Goal: Task Accomplishment & Management: Complete application form

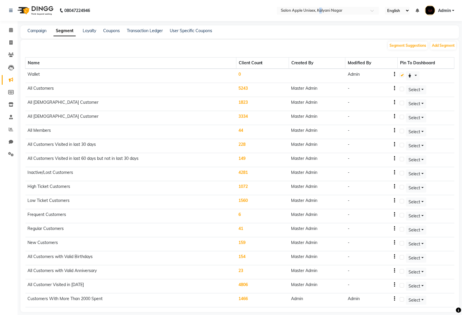
click at [321, 15] on nav "08047224946 Select Location × Salon Apple Unisex, Kalyani Nagar English ENGLISH…" at bounding box center [231, 10] width 462 height 21
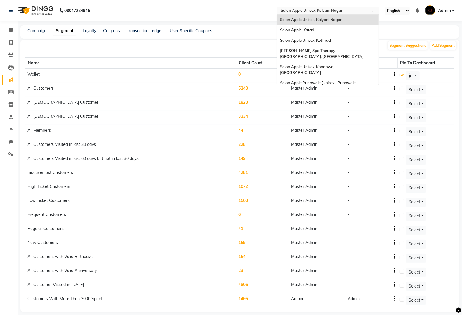
click at [325, 8] on div "× Salon Apple Unisex, Kalyani Nagar" at bounding box center [312, 11] width 62 height 6
click at [250, 8] on nav "08047224946 Select Location × Salon Apple Unisex, Kalyani Nagar Salon Apple Uni…" at bounding box center [231, 10] width 462 height 21
click at [338, 13] on input "text" at bounding box center [321, 11] width 85 height 6
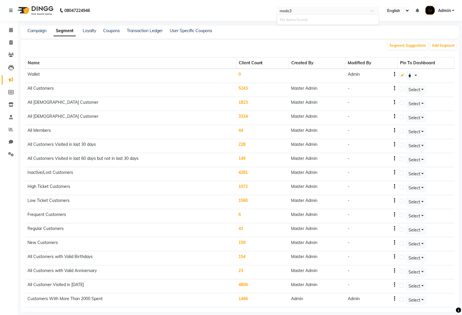
type input "mode"
click at [338, 20] on span "Salon Apple Unisex, [GEOGRAPHIC_DATA]" at bounding box center [318, 19] width 77 height 5
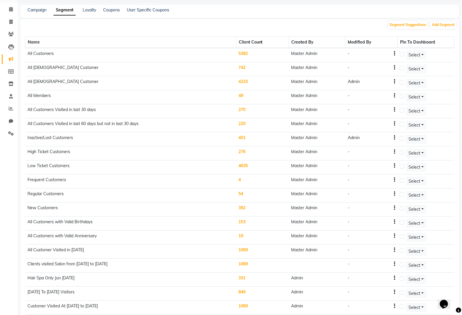
scroll to position [37, 0]
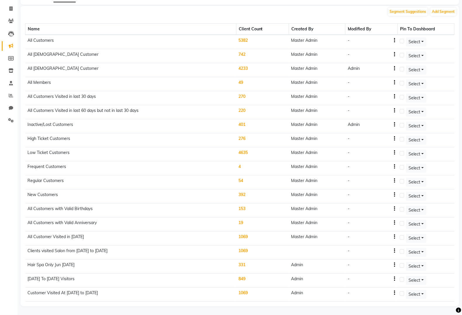
click at [246, 295] on td "1069" at bounding box center [262, 294] width 53 height 14
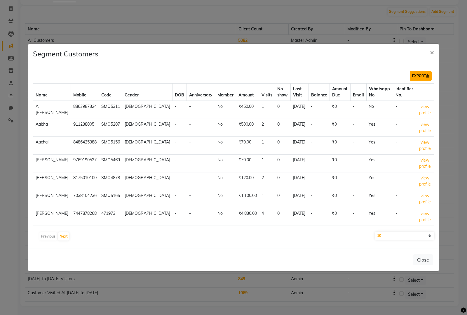
click at [422, 75] on button "EXPORT" at bounding box center [421, 76] width 22 height 10
click at [432, 56] on button "×" at bounding box center [431, 52] width 13 height 16
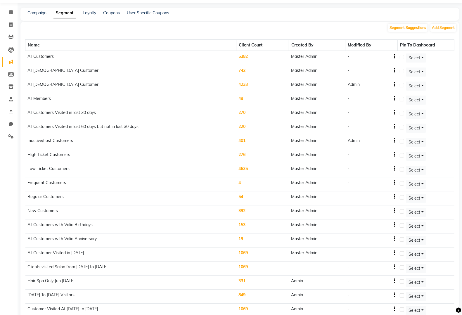
scroll to position [0, 0]
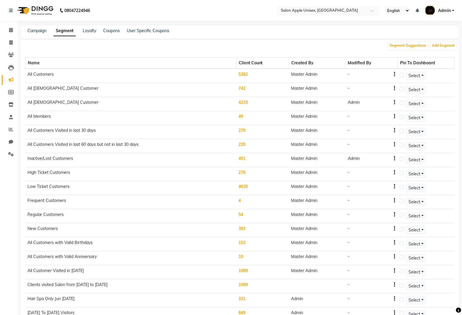
click at [343, 11] on input "text" at bounding box center [321, 11] width 85 height 6
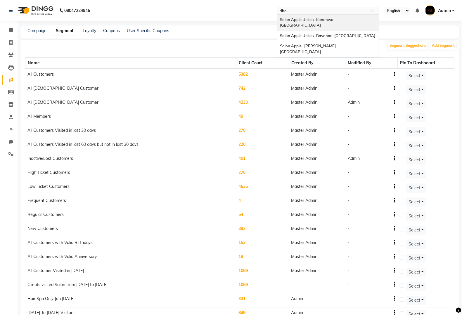
type input "dhol"
click at [339, 19] on div "Salon Apple , [PERSON_NAME][GEOGRAPHIC_DATA]" at bounding box center [328, 23] width 102 height 16
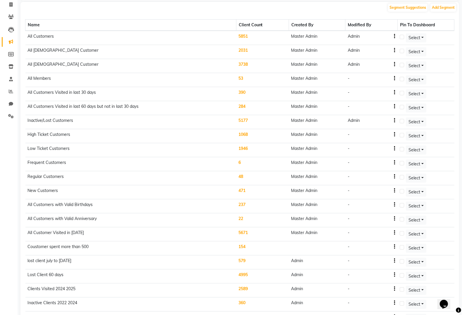
scroll to position [80, 0]
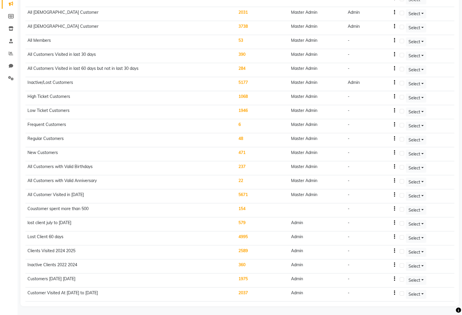
click at [247, 291] on td "2037" at bounding box center [262, 294] width 53 height 14
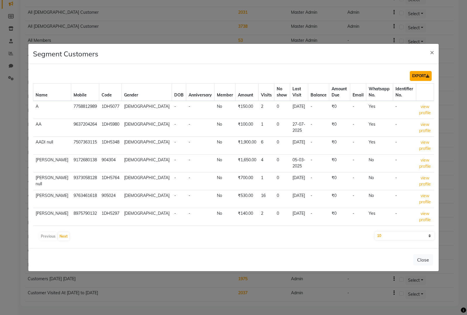
click at [423, 79] on button "EXPORT" at bounding box center [421, 76] width 22 height 10
click at [435, 53] on button "×" at bounding box center [431, 52] width 13 height 16
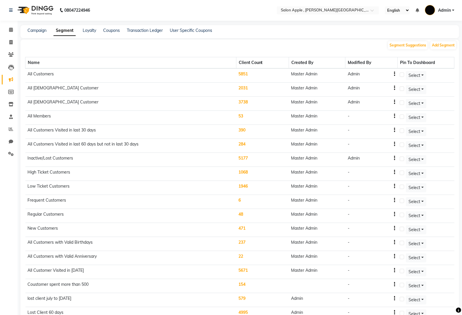
scroll to position [0, 0]
click at [345, 7] on div "Select Location × Salon Apple , Dhole Patil Road" at bounding box center [328, 11] width 102 height 8
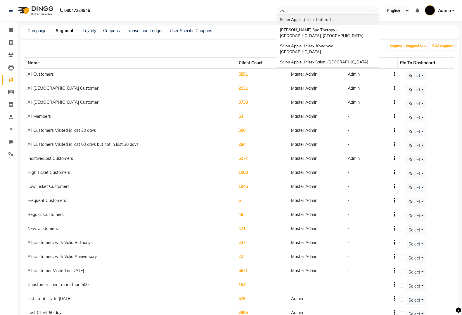
type input "kot"
click at [347, 21] on div "Salon Apple Unisex, Kothrud" at bounding box center [328, 20] width 102 height 11
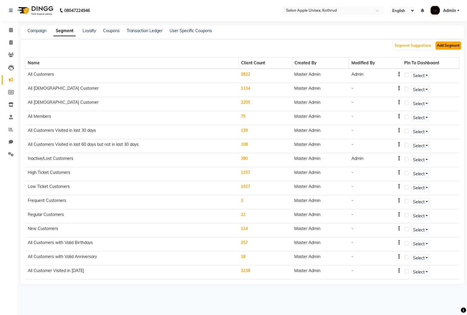
click at [451, 47] on button "Add Segment" at bounding box center [449, 45] width 26 height 8
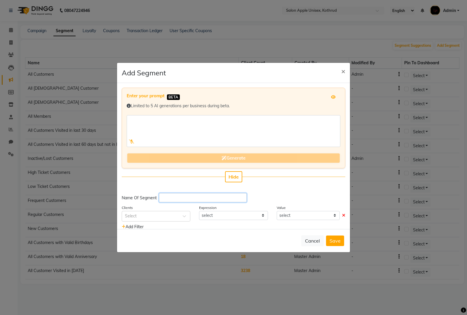
click at [227, 199] on input "text" at bounding box center [203, 197] width 88 height 9
click at [164, 196] on input "text" at bounding box center [203, 197] width 88 height 9
paste input "Customer Visited At 1 Oct 2024 to Oct 2025"
type input "Customer Visited At 1 Oct 2024 to Oct 2025"
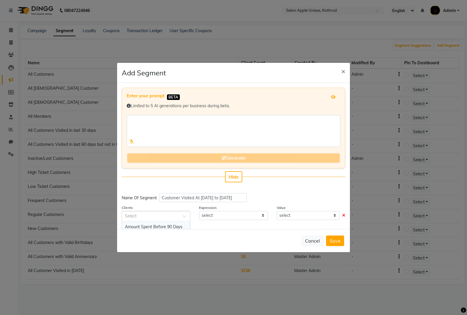
scroll to position [0, 0]
click at [183, 218] on span at bounding box center [186, 218] width 7 height 6
type input "last vi"
click at [165, 226] on div "Last Visit Date" at bounding box center [156, 226] width 68 height 11
click at [228, 222] on div "Enter your prompt BETA Limited to 5 AI generations per business during beta. Ge…" at bounding box center [233, 156] width 233 height 146
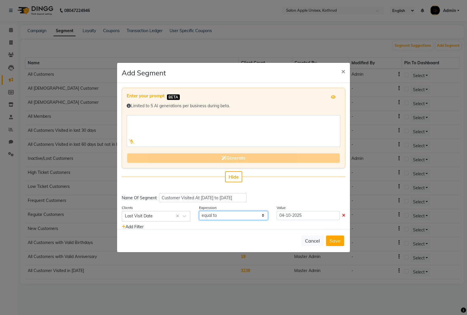
click at [230, 215] on select "equal to greater than greater than or equal to less than less than or equal to" at bounding box center [233, 215] width 69 height 9
select select ">="
click at [199, 211] on select "equal to greater than greater than or equal to less than less than or equal to" at bounding box center [233, 215] width 69 height 9
click at [302, 216] on input "04-10-2025" at bounding box center [308, 215] width 63 height 9
select select "10"
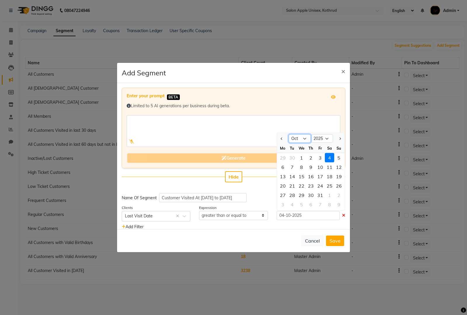
click at [304, 138] on select "Jan Feb Mar Apr May Jun Jul Aug Sep Oct Nov Dec" at bounding box center [300, 138] width 22 height 9
click at [315, 138] on select "2015 2016 2017 2018 2019 2020 2021 2022 2023 2024 2025 2026 2027 2028 2029 2030…" at bounding box center [322, 138] width 22 height 9
select select "2024"
click at [311, 134] on select "2015 2016 2017 2018 2019 2020 2021 2022 2023 2024 2025 2026 2027 2028 2029 2030…" at bounding box center [322, 138] width 22 height 9
click at [291, 157] on div "1" at bounding box center [292, 157] width 9 height 9
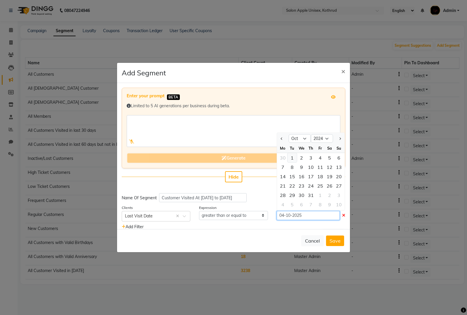
type input "[DATE]"
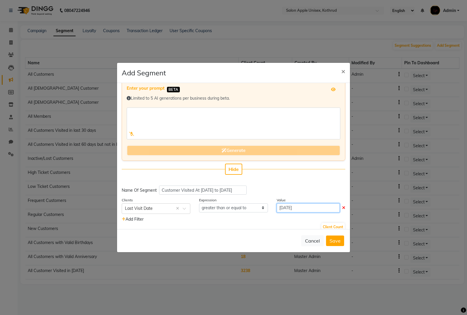
scroll to position [14, 0]
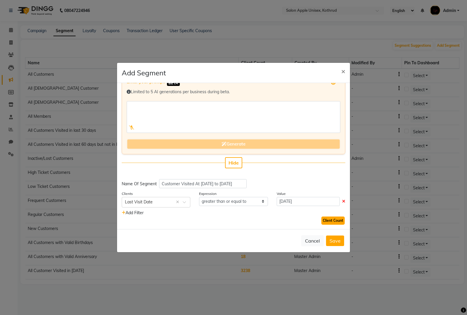
click at [332, 218] on button "Client Count" at bounding box center [332, 220] width 23 height 8
click at [340, 242] on button "Save" at bounding box center [335, 240] width 18 height 11
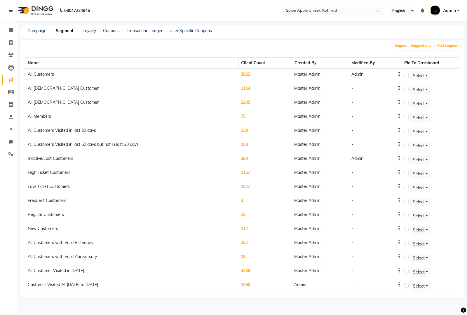
click at [354, 10] on input "text" at bounding box center [327, 11] width 85 height 6
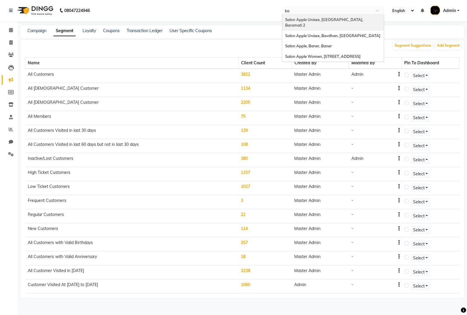
type input "bar"
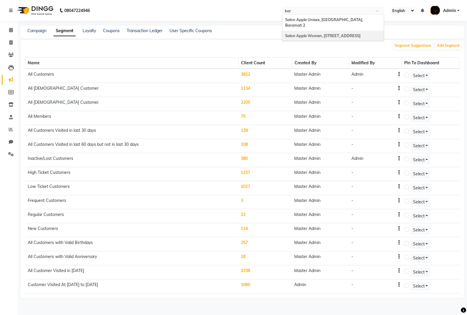
click at [335, 31] on div "Salon Apple Women, [STREET_ADDRESS]" at bounding box center [333, 36] width 102 height 11
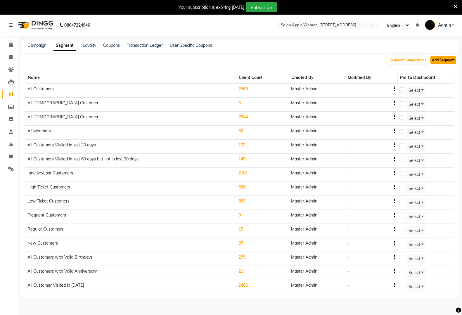
click at [439, 60] on button "Add Segment" at bounding box center [443, 60] width 26 height 8
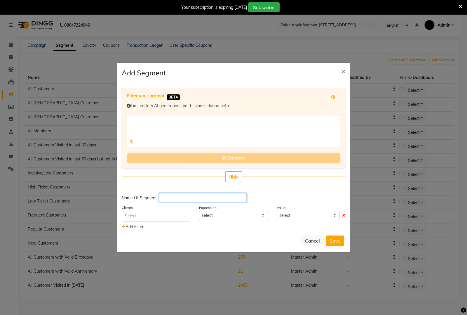
click at [218, 199] on input "text" at bounding box center [203, 197] width 88 height 9
paste input "Customer Visited At 1 Oct 2024 to Oct 2025"
type input "Customer Visited At 1 Oct 2024 to Oct 2025"
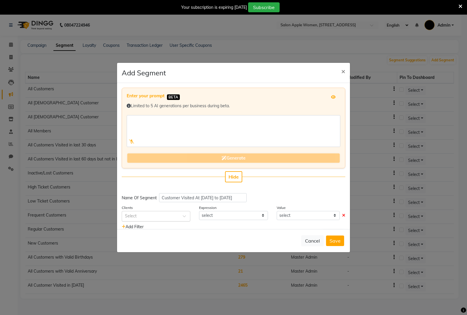
click at [180, 215] on div at bounding box center [156, 216] width 68 height 6
type input "last vis"
click at [173, 221] on div "Last Visit Date" at bounding box center [156, 226] width 68 height 11
click at [248, 212] on select "equal to greater than greater than or equal to less than less than or equal to" at bounding box center [233, 215] width 69 height 9
select select ">="
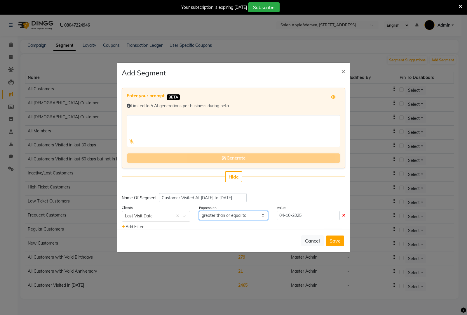
click at [199, 211] on select "equal to greater than greater than or equal to less than less than or equal to" at bounding box center [233, 215] width 69 height 9
click at [306, 217] on input "04-10-2025" at bounding box center [308, 215] width 63 height 9
select select "10"
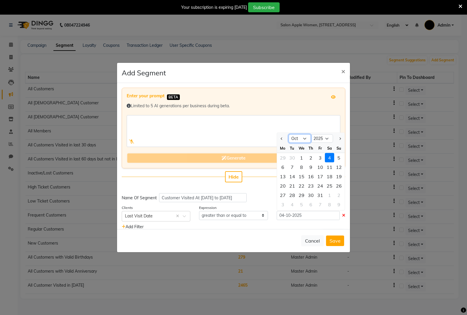
click at [300, 139] on select "Jan Feb Mar Apr May Jun Jul Aug Sep Oct Nov Dec" at bounding box center [300, 138] width 22 height 9
click at [313, 137] on select "2015 2016 2017 2018 2019 2020 2021 2022 2023 2024 2025 2026 2027 2028 2029 2030…" at bounding box center [322, 138] width 22 height 9
select select "2024"
click at [311, 134] on select "2015 2016 2017 2018 2019 2020 2021 2022 2023 2024 2025 2026 2027 2028 2029 2030…" at bounding box center [322, 138] width 22 height 9
click at [289, 136] on select "Jan Feb Mar Apr May Jun Jul Aug Sep Oct Nov Dec" at bounding box center [300, 138] width 22 height 9
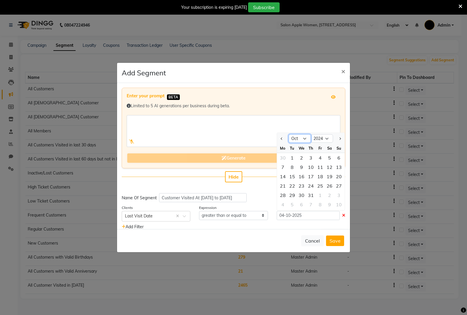
click at [289, 134] on select "Jan Feb Mar Apr May Jun Jul Aug Sep Oct Nov Dec" at bounding box center [300, 138] width 22 height 9
click at [290, 157] on div "1" at bounding box center [292, 157] width 9 height 9
type input "[DATE]"
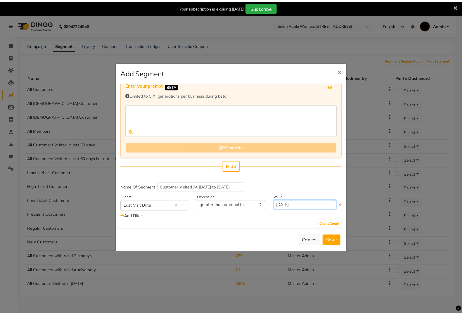
scroll to position [14, 0]
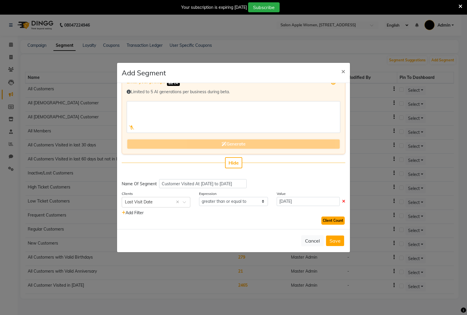
click at [326, 222] on button "Client Count" at bounding box center [332, 220] width 23 height 8
click at [334, 241] on button "Save" at bounding box center [335, 240] width 18 height 11
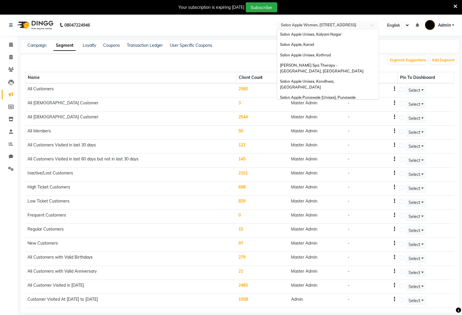
click at [351, 26] on input "text" at bounding box center [321, 26] width 85 height 6
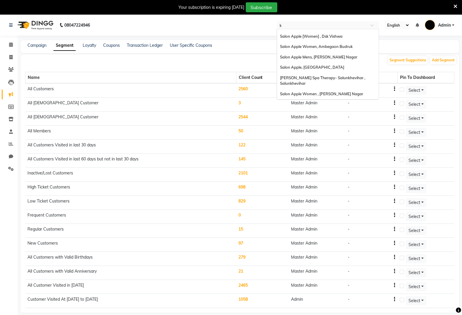
type input "ka"
click at [303, 32] on span "Salon Apple, Karad" at bounding box center [297, 30] width 34 height 5
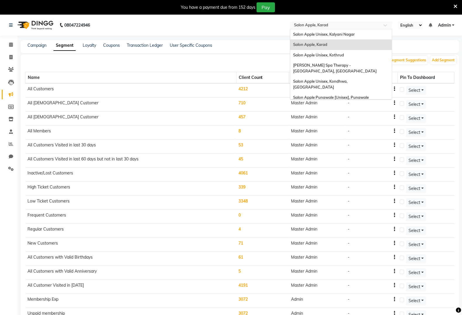
click at [374, 23] on input "text" at bounding box center [335, 26] width 85 height 6
click at [250, 33] on nav "08047224946 Select Location × Salon Apple, [GEOGRAPHIC_DATA] Salon Apple Unisex…" at bounding box center [231, 25] width 462 height 21
click at [362, 25] on input "text" at bounding box center [335, 26] width 85 height 6
click at [349, 27] on input "text" at bounding box center [335, 26] width 85 height 6
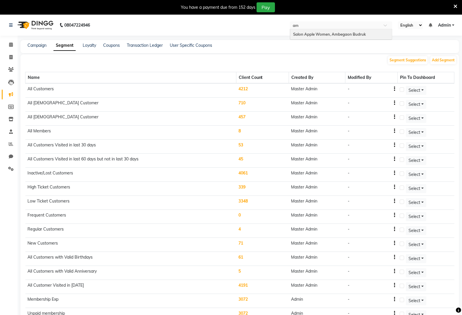
type input "a"
type input "sinh"
click at [344, 39] on ng-dropdown-panel "Salon Apple, [GEOGRAPHIC_DATA]" at bounding box center [341, 34] width 102 height 11
click at [348, 35] on div "Salon Apple, [GEOGRAPHIC_DATA]" at bounding box center [341, 34] width 102 height 11
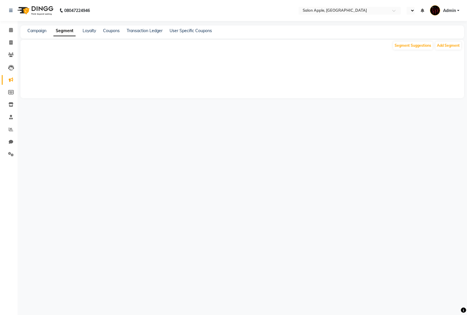
select select "en"
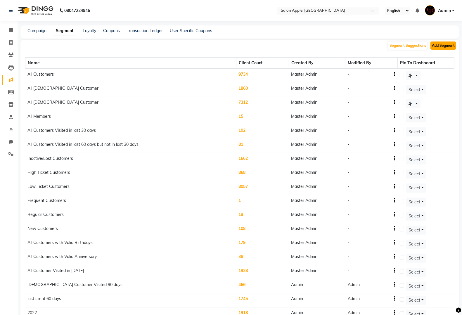
click at [444, 47] on button "Add Segment" at bounding box center [443, 45] width 26 height 8
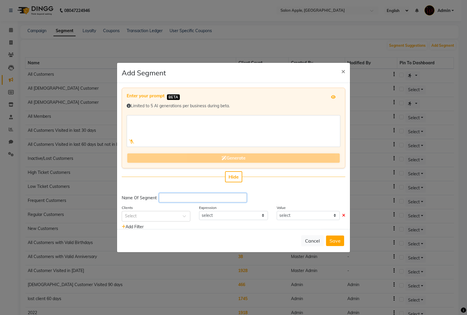
click at [195, 196] on input "text" at bounding box center [203, 197] width 88 height 9
paste input "Customer Visited At 1 Oct 2024 to Oct 2025"
type input "Customer Visited At 1 Oct 2024 to Oct 2025"
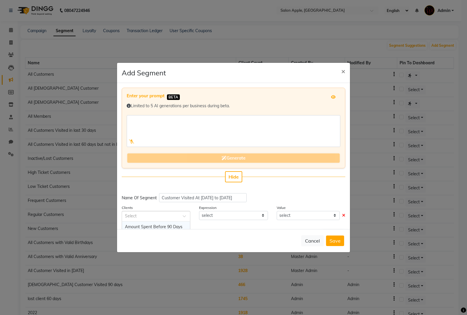
click at [183, 215] on span at bounding box center [186, 218] width 7 height 6
type input "last vi"
click at [173, 220] on div "Select last vi ×" at bounding box center [156, 216] width 69 height 11
click at [166, 225] on div "Last Visit Date" at bounding box center [156, 226] width 68 height 11
click at [237, 216] on select "equal to greater than greater than or equal to less than less than or equal to" at bounding box center [233, 215] width 69 height 9
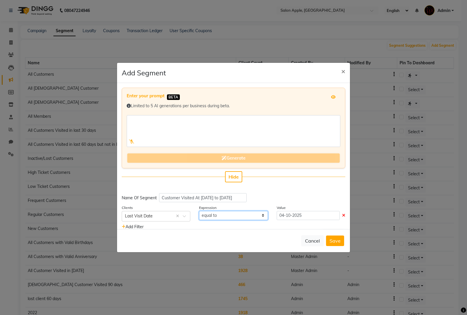
select select ">="
click at [199, 211] on select "equal to greater than greater than or equal to less than less than or equal to" at bounding box center [233, 215] width 69 height 9
drag, startPoint x: 284, startPoint y: 216, endPoint x: 297, endPoint y: 212, distance: 13.7
click at [285, 216] on input "04-10-2025" at bounding box center [308, 215] width 63 height 9
select select "10"
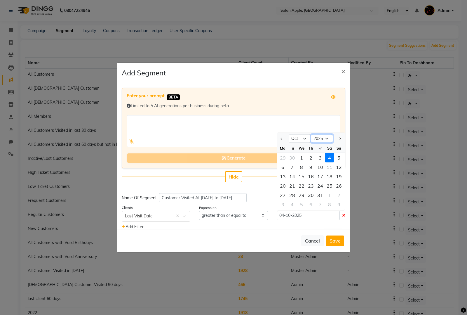
click at [321, 138] on select "2015 2016 2017 2018 2019 2020 2021 2022 2023 2024 2025 2026 2027 2028 2029 2030…" at bounding box center [322, 138] width 22 height 9
select select "2024"
click at [311, 134] on select "2015 2016 2017 2018 2019 2020 2021 2022 2023 2024 2025 2026 2027 2028 2029 2030…" at bounding box center [322, 138] width 22 height 9
click at [288, 156] on div "1" at bounding box center [292, 157] width 9 height 9
type input "01-10-2024"
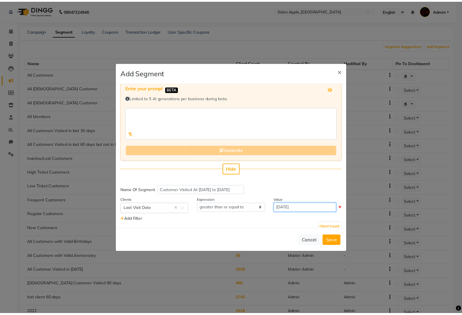
scroll to position [14, 0]
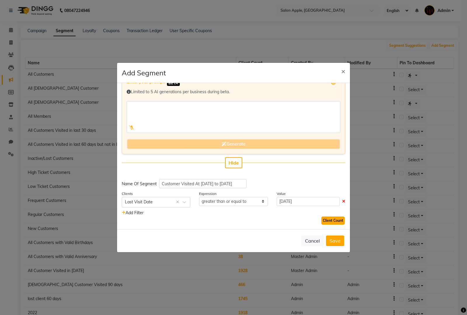
click at [321, 219] on button "Client Count" at bounding box center [332, 220] width 23 height 8
click at [335, 238] on button "Save" at bounding box center [335, 240] width 18 height 11
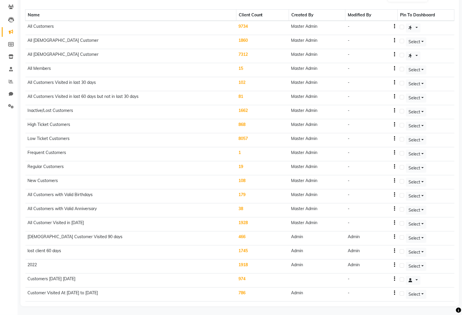
scroll to position [0, 0]
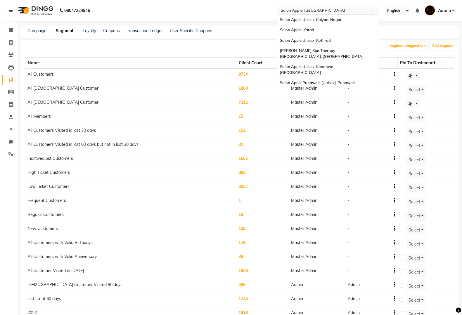
click at [339, 12] on input "text" at bounding box center [321, 11] width 85 height 6
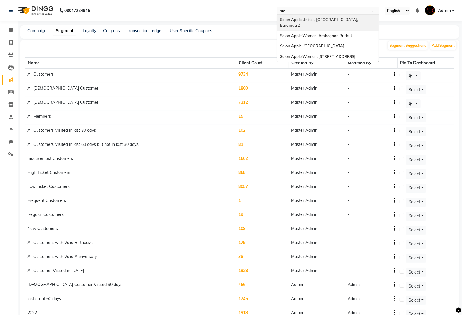
type input "ama"
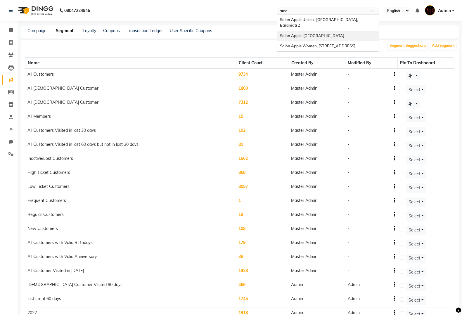
click at [318, 31] on div "Salon Apple, Amanora Park Town" at bounding box center [328, 36] width 102 height 11
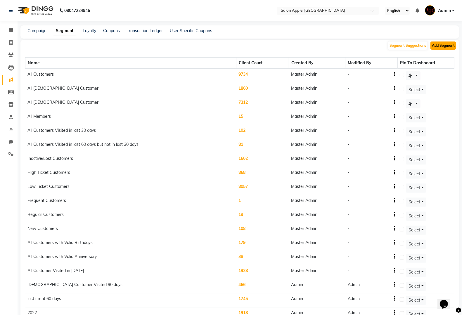
click at [447, 44] on button "Add Segment" at bounding box center [443, 45] width 26 height 8
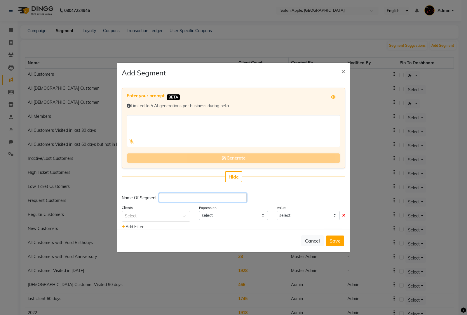
click at [222, 193] on input "text" at bounding box center [203, 197] width 88 height 9
click at [223, 197] on input "Cus" at bounding box center [203, 197] width 88 height 9
type input "C"
paste input "text"
click at [194, 201] on input "text" at bounding box center [203, 197] width 88 height 9
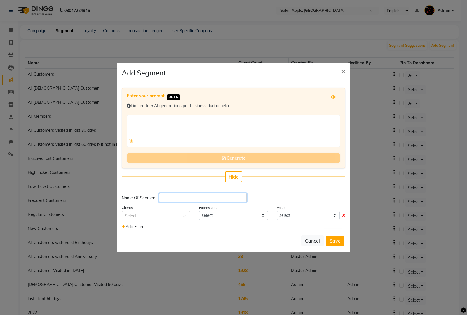
paste input "Customer Visited At [DATE] to [DATE]"
type input "Customer Visited At [DATE] to [DATE]"
click at [160, 212] on div "Select" at bounding box center [156, 216] width 69 height 11
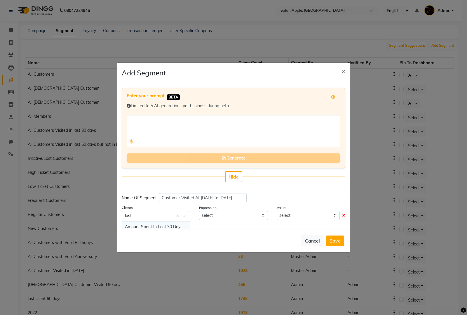
type input "last v"
click at [177, 223] on div "Last Visit Date" at bounding box center [156, 226] width 68 height 11
click at [253, 215] on select "equal to greater than greater than or equal to less than less than or equal to" at bounding box center [233, 215] width 69 height 9
select select ">="
click at [199, 211] on select "equal to greater than greater than or equal to less than less than or equal to" at bounding box center [233, 215] width 69 height 9
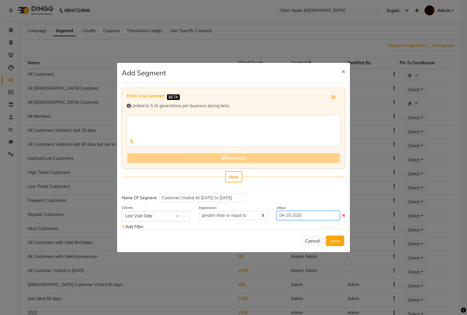
click at [307, 217] on input "04-10-2025" at bounding box center [308, 215] width 63 height 9
select select "10"
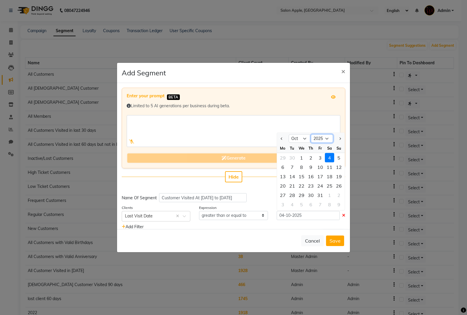
click at [321, 140] on select "2015 2016 2017 2018 2019 2020 2021 2022 2023 2024 2025 2026 2027 2028 2029 2030…" at bounding box center [322, 138] width 22 height 9
select select "2024"
click at [311, 134] on select "2015 2016 2017 2018 2019 2020 2021 2022 2023 2024 2025 2026 2027 2028 2029 2030…" at bounding box center [322, 138] width 22 height 9
click at [288, 157] on div "1" at bounding box center [292, 157] width 9 height 9
type input "01-10-2024"
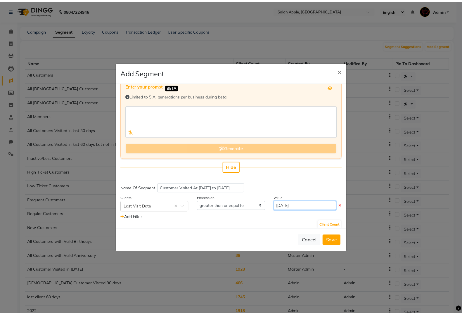
scroll to position [14, 0]
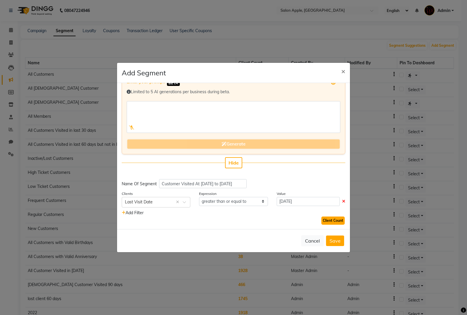
click at [324, 219] on button "Client Count" at bounding box center [332, 220] width 23 height 8
click at [345, 71] on span "×" at bounding box center [343, 71] width 4 height 9
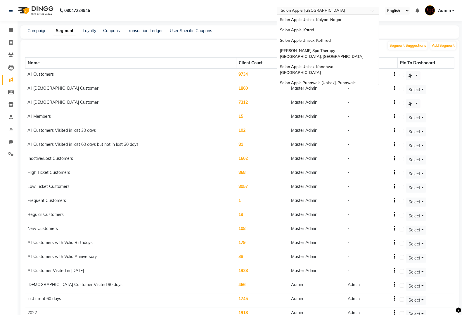
click at [336, 11] on input "text" at bounding box center [321, 11] width 85 height 6
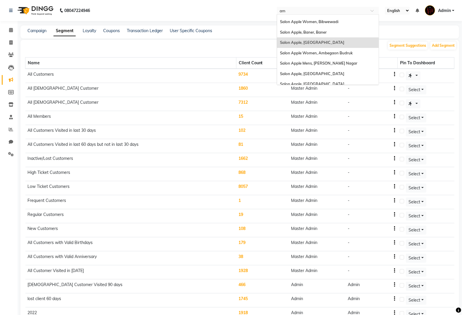
scroll to position [0, 0]
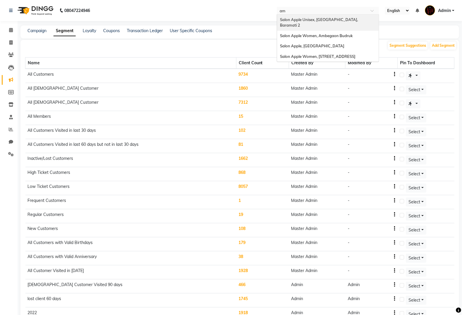
type input "ama"
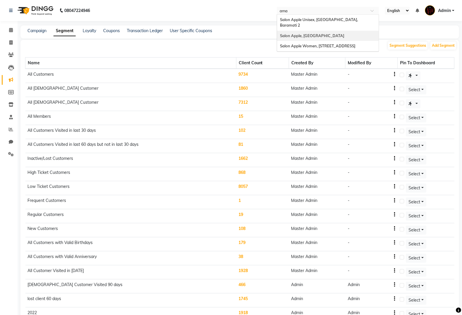
click at [319, 33] on span "Salon Apple, [GEOGRAPHIC_DATA]" at bounding box center [312, 35] width 64 height 5
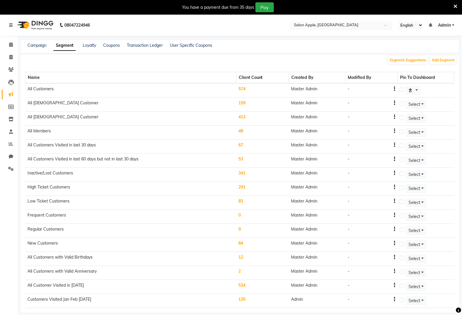
click at [361, 25] on input "text" at bounding box center [335, 26] width 85 height 6
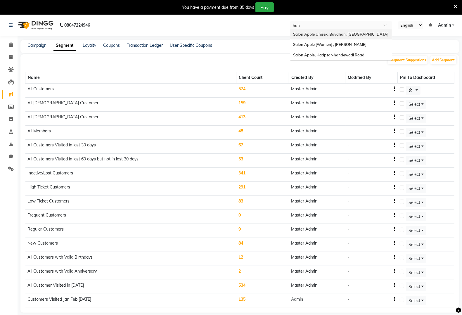
type input "hand"
click at [358, 31] on div "Salon Apple, Hadpsar-handewadi Road" at bounding box center [341, 34] width 102 height 11
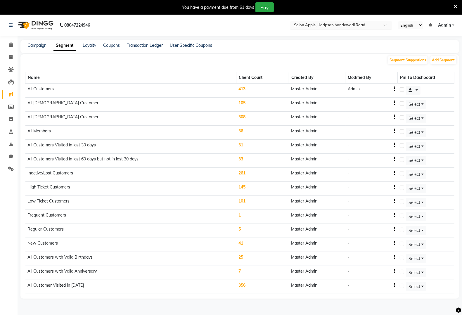
click at [372, 21] on div "Select Location × Salon Apple, [GEOGRAPHIC_DATA]-[GEOGRAPHIC_DATA]" at bounding box center [341, 25] width 102 height 8
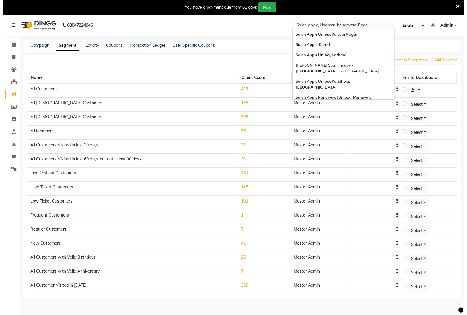
scroll to position [322, 0]
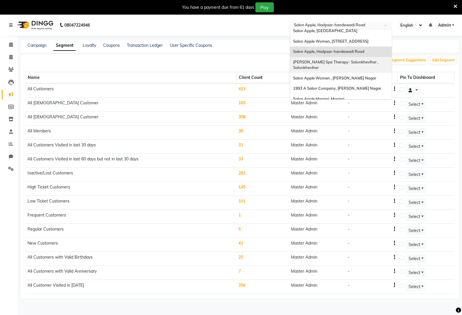
click at [258, 48] on div "Campaign Segment Loyalty Coupons Transaction Ledger User Specific Coupons" at bounding box center [235, 45] width 431 height 6
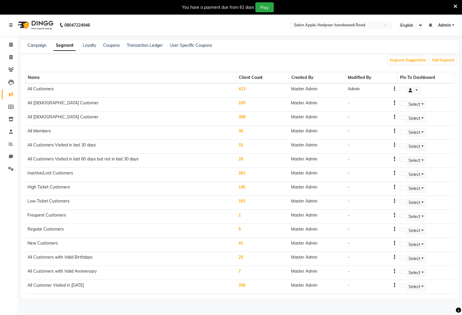
click at [245, 87] on td "413" at bounding box center [262, 90] width 53 height 14
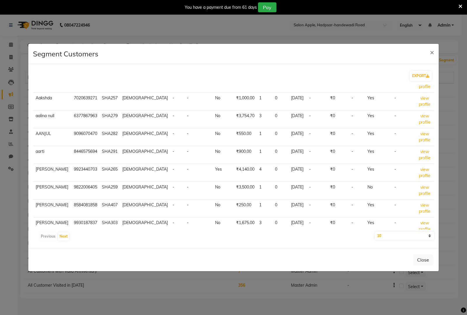
scroll to position [56, 0]
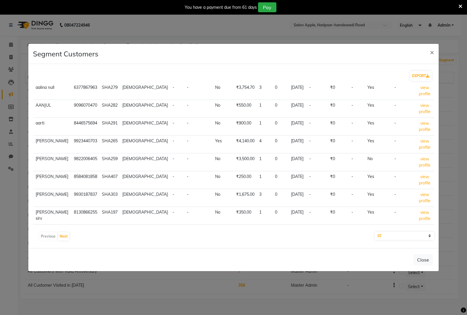
click at [399, 237] on select "10 50 100" at bounding box center [405, 236] width 60 height 8
select select "100"
click at [375, 232] on select "10 50 100" at bounding box center [405, 236] width 60 height 8
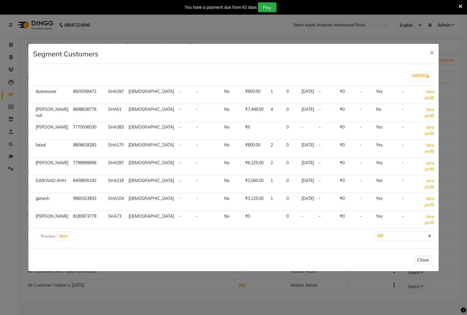
scroll to position [1678, 0]
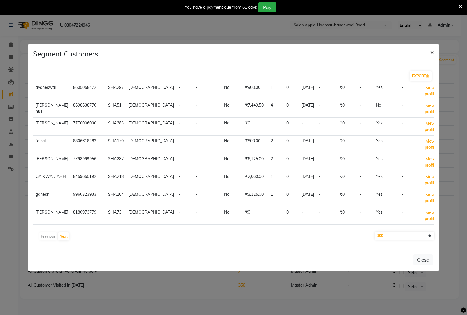
click at [432, 52] on span "×" at bounding box center [432, 52] width 4 height 9
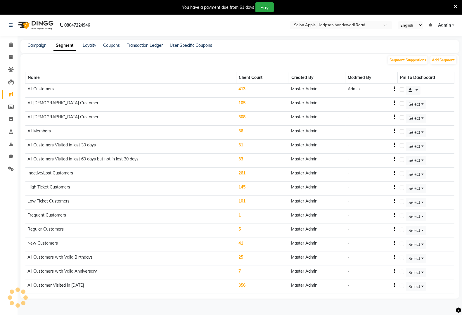
click at [242, 87] on td "413" at bounding box center [262, 90] width 53 height 14
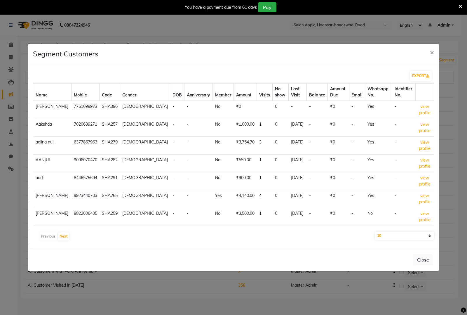
scroll to position [56, 0]
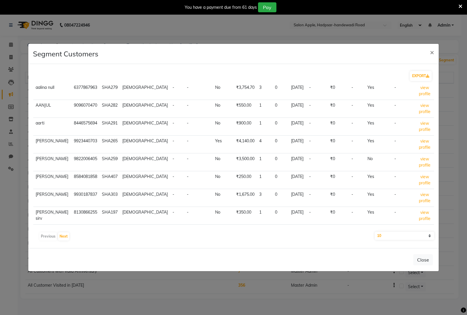
click at [401, 230] on div "EXPORT Name Mobile Code Gender DOB Anniversary Member Amount Visits No show Las…" at bounding box center [233, 156] width 411 height 184
click at [403, 234] on select "10 50 100" at bounding box center [405, 236] width 60 height 8
select select "100"
click at [375, 232] on select "10 50 100" at bounding box center [405, 236] width 60 height 8
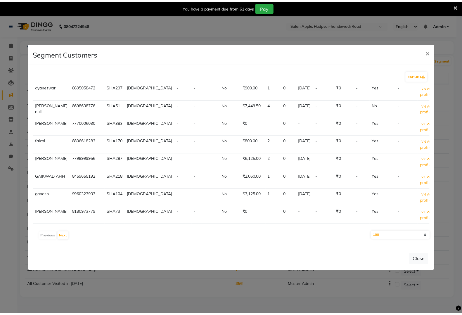
scroll to position [1678, 0]
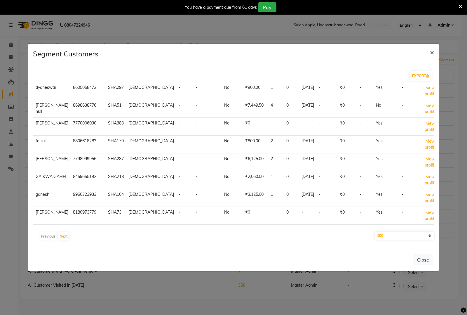
click at [429, 49] on button "×" at bounding box center [431, 52] width 13 height 16
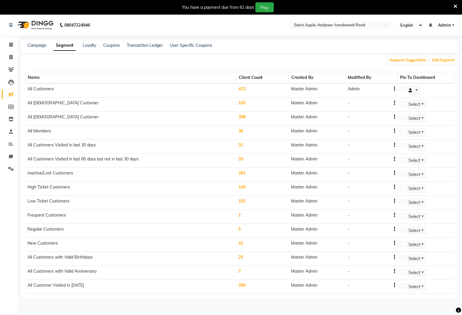
click at [245, 89] on td "413" at bounding box center [262, 90] width 53 height 14
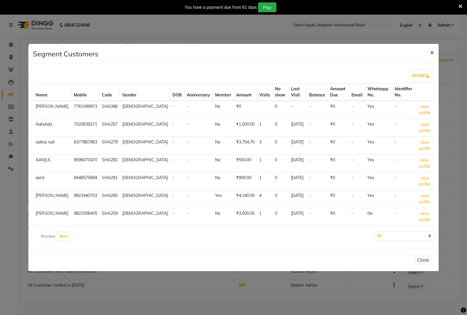
click at [434, 53] on span "×" at bounding box center [432, 52] width 4 height 9
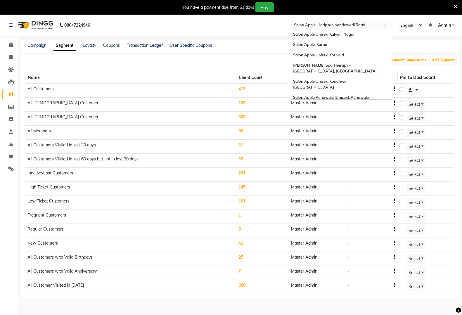
click at [361, 21] on div "Select Location × Salon Apple, Hadpsar-handewadi Road" at bounding box center [341, 25] width 102 height 8
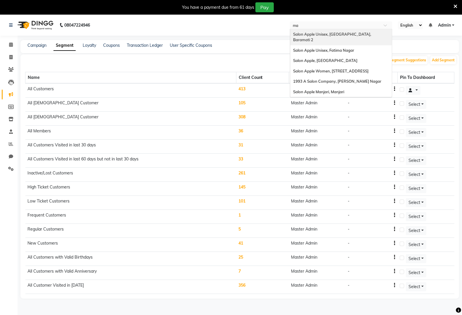
scroll to position [0, 0]
type input "man"
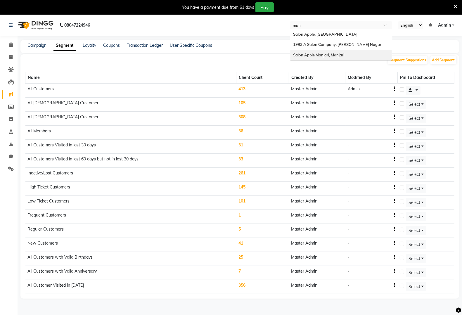
click at [336, 53] on span "Salon Apple Manjari, Manjari" at bounding box center [318, 55] width 51 height 5
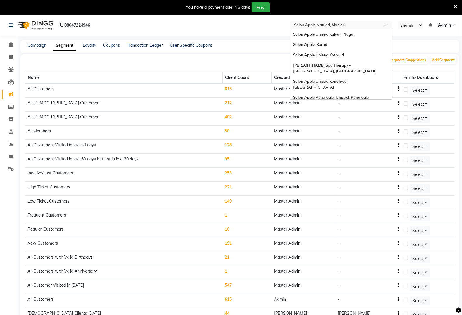
click at [357, 24] on input "text" at bounding box center [335, 26] width 85 height 6
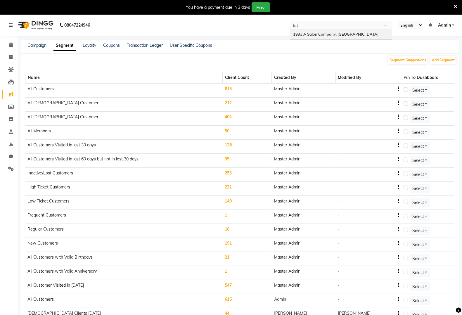
type input "tath"
click at [341, 34] on span "1993 A Salon Company, [GEOGRAPHIC_DATA]" at bounding box center [335, 34] width 85 height 5
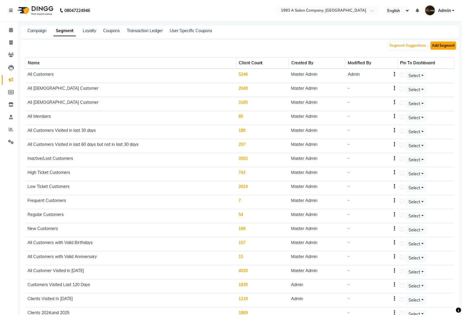
click at [446, 46] on button "Add Segment" at bounding box center [443, 45] width 26 height 8
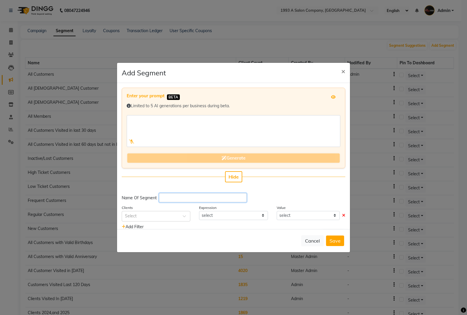
click at [218, 200] on input "text" at bounding box center [203, 197] width 88 height 9
click at [218, 198] on input "text" at bounding box center [203, 197] width 88 height 9
paste input "Customer Visited At [DATE] to [DATE]"
type input "Customer Visited At [DATE] to [DATE]"
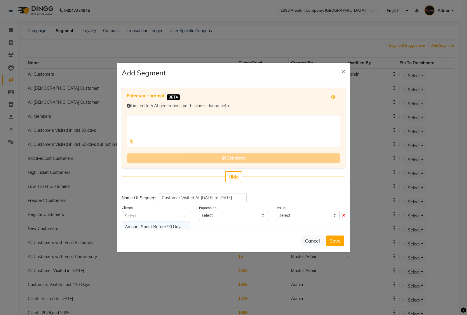
scroll to position [0, 0]
click at [178, 214] on div at bounding box center [156, 216] width 68 height 6
type input "last v"
click at [178, 225] on div "Last Visit Date" at bounding box center [156, 226] width 68 height 11
click at [229, 218] on select "equal to greater than greater than or equal to less than less than or equal to" at bounding box center [233, 215] width 69 height 9
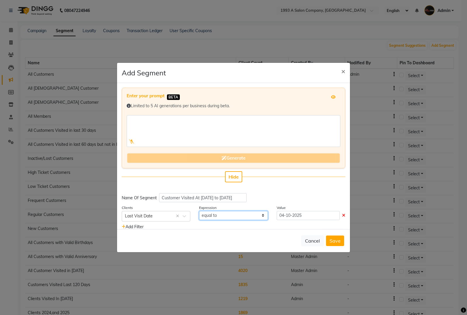
select select ">="
click at [199, 211] on select "equal to greater than greater than or equal to less than less than or equal to" at bounding box center [233, 215] width 69 height 9
click at [295, 215] on input "04-10-2025" at bounding box center [308, 215] width 63 height 9
select select "10"
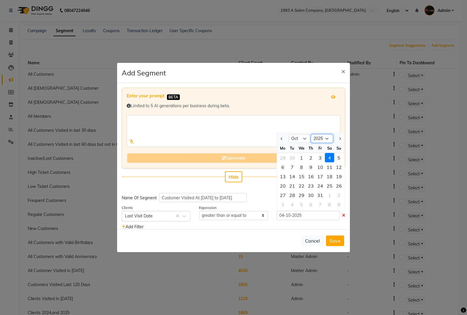
click at [319, 136] on select "2015 2016 2017 2018 2019 2020 2021 2022 2023 2024 2025 2026 2027 2028 2029 2030…" at bounding box center [322, 138] width 22 height 9
select select "2024"
click at [311, 134] on select "2015 2016 2017 2018 2019 2020 2021 2022 2023 2024 2025 2026 2027 2028 2029 2030…" at bounding box center [322, 138] width 22 height 9
click at [321, 39] on ngb-modal-window "Add Segment × Enter your prompt BETA Limited to 5 AI generations per business d…" at bounding box center [233, 157] width 467 height 315
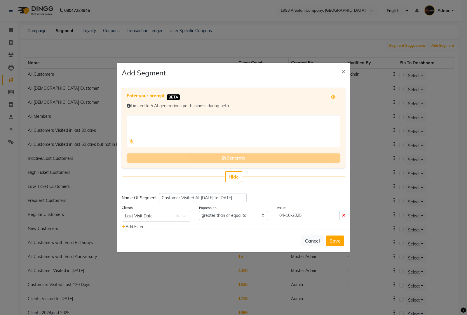
click at [303, 221] on div "Value 04-10-2025" at bounding box center [310, 212] width 77 height 17
click at [307, 211] on input "04-10-2025" at bounding box center [308, 215] width 63 height 9
select select "10"
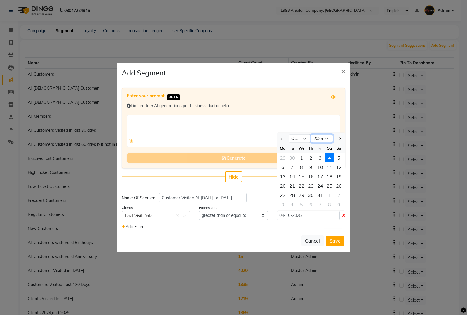
drag, startPoint x: 319, startPoint y: 139, endPoint x: 319, endPoint y: 135, distance: 4.1
click at [319, 139] on select "2015 2016 2017 2018 2019 2020 2021 2022 2023 2024 2025 2026 2027 2028 2029 2030…" at bounding box center [322, 138] width 22 height 9
select select "2024"
click at [311, 134] on select "2015 2016 2017 2018 2019 2020 2021 2022 2023 2024 2025 2026 2027 2028 2029 2030…" at bounding box center [322, 138] width 22 height 9
click at [295, 139] on select "Jan Feb Mar Apr May Jun Jul Aug Sep Oct Nov Dec" at bounding box center [300, 138] width 22 height 9
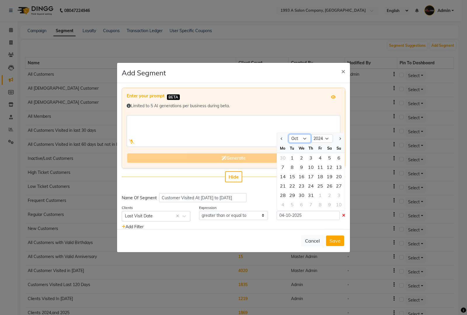
click at [295, 141] on select "Jan Feb Mar Apr May Jun Jul Aug Sep Oct Nov Dec" at bounding box center [300, 138] width 22 height 9
click at [288, 159] on div "1" at bounding box center [292, 157] width 9 height 9
type input "[DATE]"
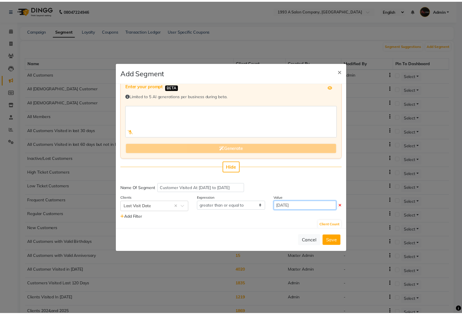
scroll to position [14, 0]
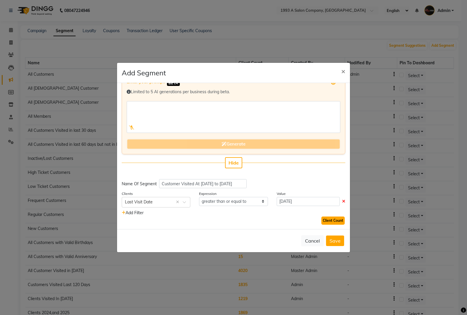
click at [330, 220] on button "Client Count" at bounding box center [332, 220] width 23 height 8
click at [336, 243] on button "Save" at bounding box center [335, 240] width 18 height 11
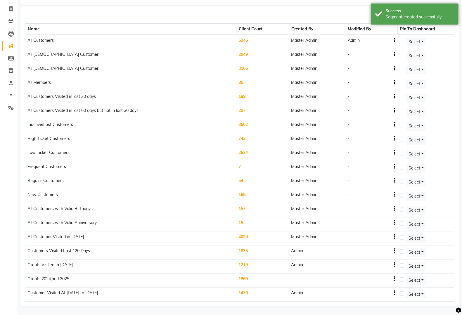
scroll to position [37, 0]
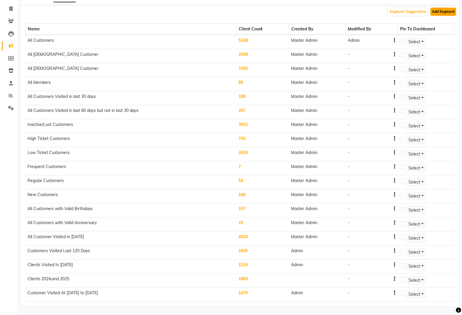
click at [439, 10] on button "Add Segment" at bounding box center [443, 12] width 26 height 8
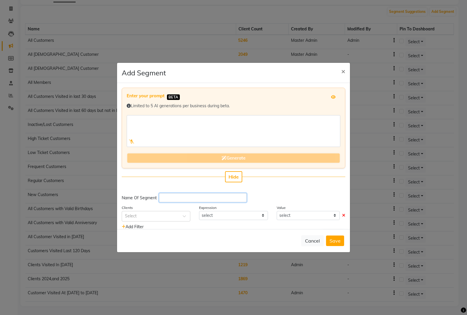
click at [204, 198] on input "text" at bounding box center [203, 197] width 88 height 9
click at [345, 72] on span "×" at bounding box center [343, 71] width 4 height 9
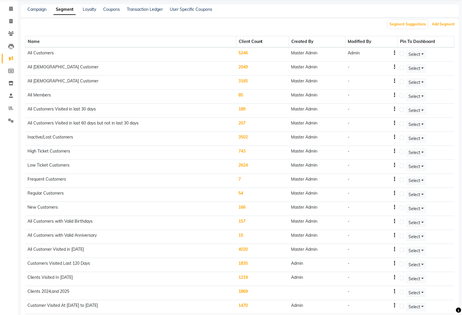
scroll to position [0, 0]
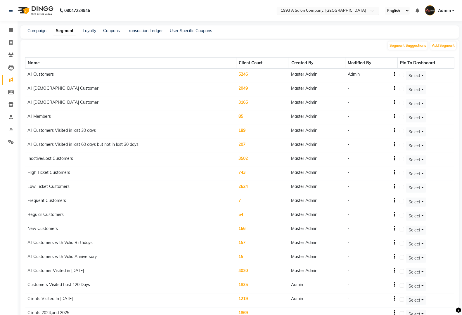
click at [318, 9] on nav "08047224946 Select Location × 1993 A Salon Company, Tathawade English ENGLISH E…" at bounding box center [231, 10] width 462 height 21
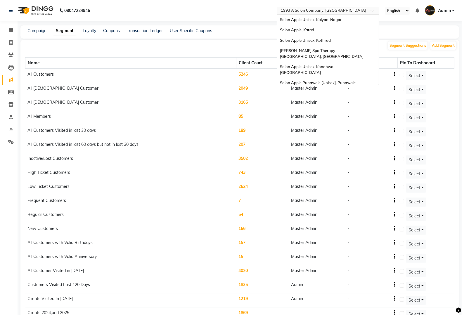
click at [317, 10] on input "text" at bounding box center [321, 11] width 85 height 6
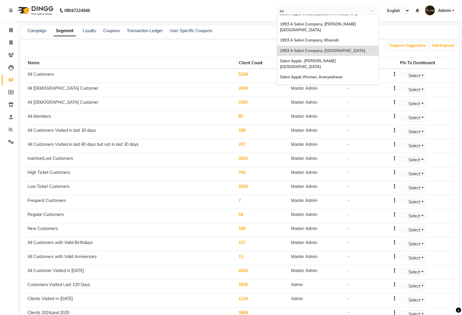
scroll to position [376, 0]
type input "salu"
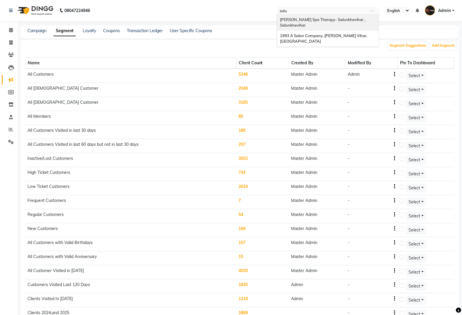
scroll to position [0, 0]
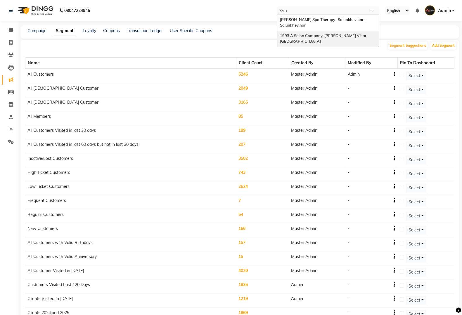
click at [345, 33] on div "1993 A Salon Company, [PERSON_NAME] Vihar, [GEOGRAPHIC_DATA]" at bounding box center [328, 39] width 102 height 16
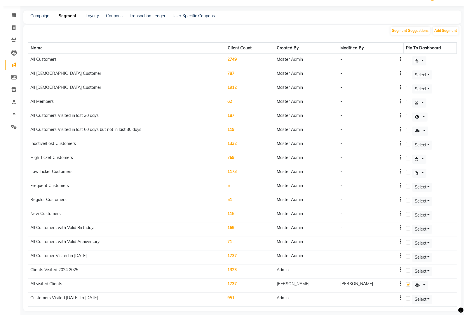
scroll to position [23, 0]
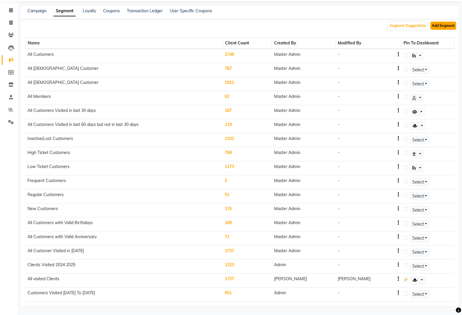
click at [434, 22] on button "Add Segment" at bounding box center [443, 26] width 26 height 8
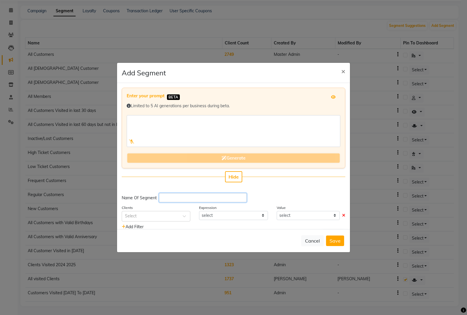
click at [190, 194] on input "text" at bounding box center [203, 197] width 88 height 9
paste input "Customer Visited At [DATE] to [DATE]"
type input "Customer Visited At [DATE] to [DATE]"
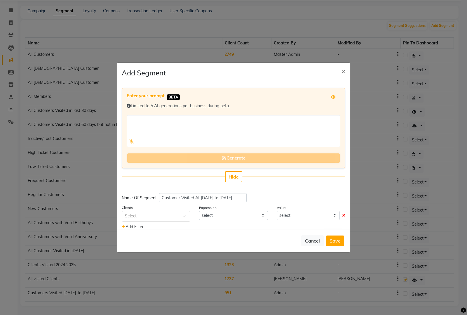
click at [191, 216] on div "Clients Select" at bounding box center [155, 212] width 77 height 17
click at [183, 215] on span at bounding box center [186, 218] width 7 height 6
type input "last vi"
click at [173, 224] on div "Last Visit Date" at bounding box center [156, 226] width 68 height 11
click at [218, 213] on select "equal to greater than greater than or equal to less than less than or equal to" at bounding box center [233, 215] width 69 height 9
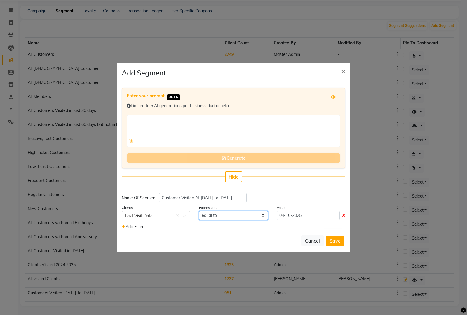
select select ">="
click at [199, 211] on select "equal to greater than greater than or equal to less than less than or equal to" at bounding box center [233, 215] width 69 height 9
click at [295, 216] on input "04-10-2025" at bounding box center [308, 215] width 63 height 9
select select "10"
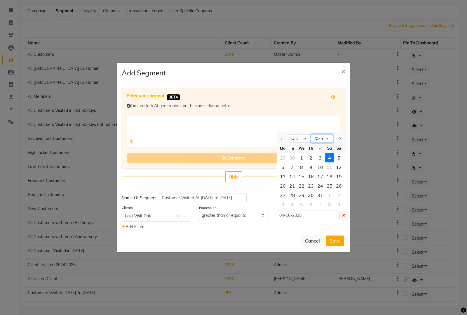
click at [319, 137] on select "2015 2016 2017 2018 2019 2020 2021 2022 2023 2024 2025 2026 2027 2028 2029 2030…" at bounding box center [322, 138] width 22 height 9
select select "2024"
click at [311, 134] on select "2015 2016 2017 2018 2019 2020 2021 2022 2023 2024 2025 2026 2027 2028 2029 2030…" at bounding box center [322, 138] width 22 height 9
click at [291, 156] on div "1" at bounding box center [292, 157] width 9 height 9
type input "[DATE]"
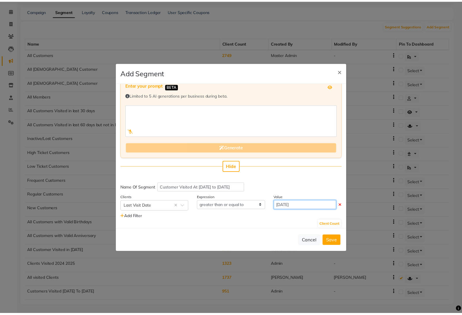
scroll to position [14, 0]
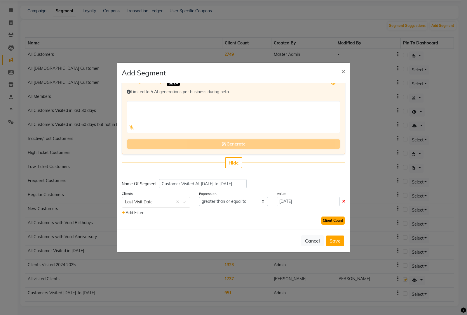
click at [326, 218] on button "Client Count" at bounding box center [332, 220] width 23 height 8
click at [328, 241] on button "Save" at bounding box center [335, 240] width 18 height 11
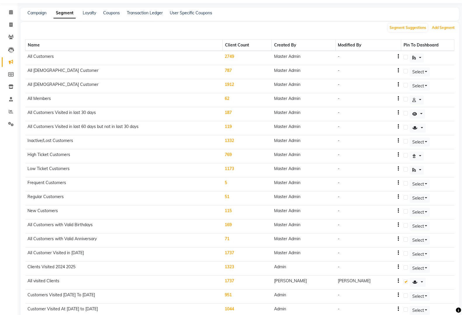
scroll to position [0, 0]
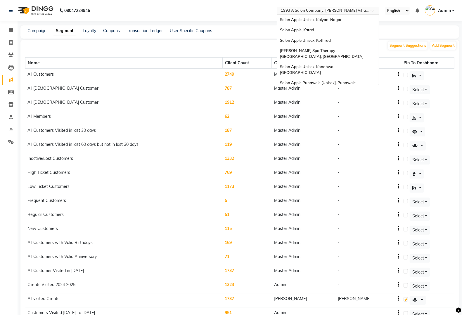
click at [352, 8] on input "text" at bounding box center [321, 11] width 85 height 6
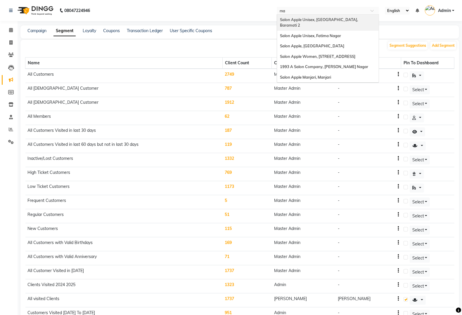
type input "man"
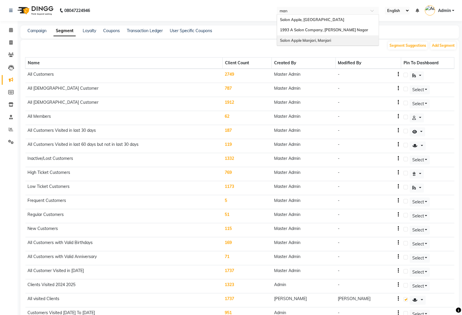
click at [304, 38] on span "Salon Apple Manjari, Manjari" at bounding box center [305, 40] width 51 height 5
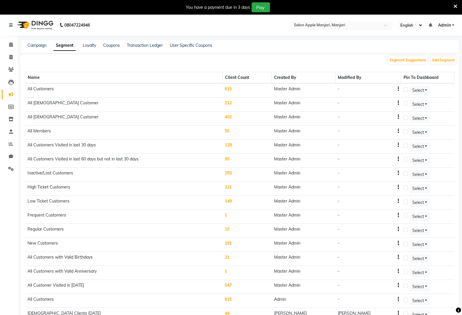
click at [345, 21] on div "Select Location × Salon Apple Manjari, [GEOGRAPHIC_DATA]" at bounding box center [341, 25] width 102 height 8
type input "sin"
click at [352, 32] on div "Salon Apple, [GEOGRAPHIC_DATA]" at bounding box center [341, 34] width 102 height 11
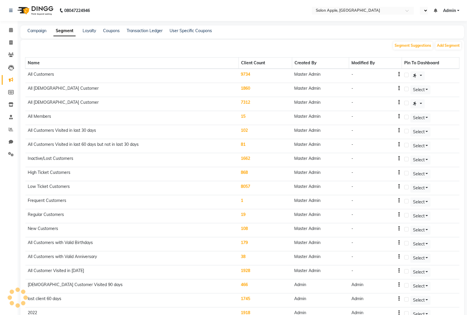
select select "en"
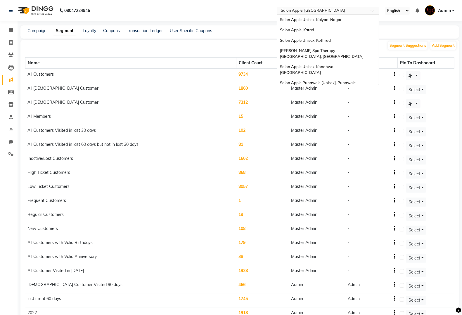
click at [342, 8] on input "text" at bounding box center [321, 11] width 85 height 6
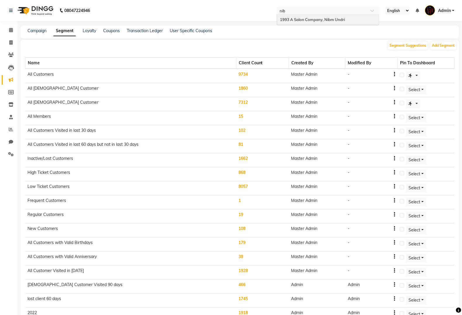
type input "nibm"
click at [343, 19] on span "1993 A Salon Company, Nibm Undri" at bounding box center [312, 19] width 65 height 5
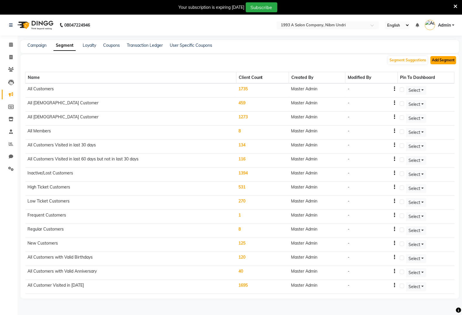
click at [439, 60] on button "Add Segment" at bounding box center [443, 60] width 26 height 8
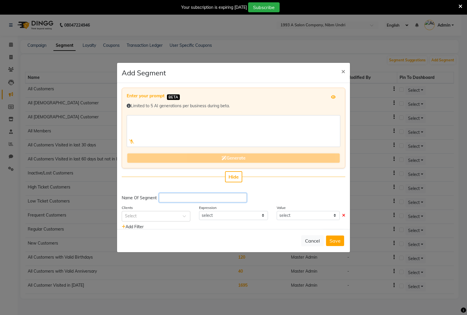
click at [187, 197] on input "text" at bounding box center [203, 197] width 88 height 9
type input "C"
click at [183, 213] on div at bounding box center [156, 216] width 68 height 6
type input "last vi"
click at [174, 224] on div "Last Visit Date" at bounding box center [156, 226] width 68 height 11
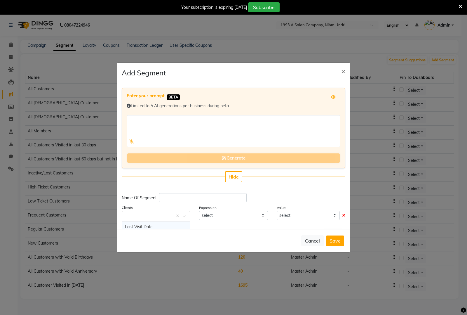
select select "="
click at [309, 215] on input "04-10-2025" at bounding box center [308, 215] width 63 height 9
select select "10"
select select "2025"
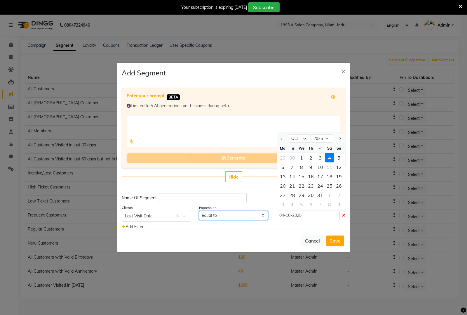
click at [252, 214] on select "equal to greater than greater than or equal to less than less than or equal to" at bounding box center [233, 215] width 69 height 9
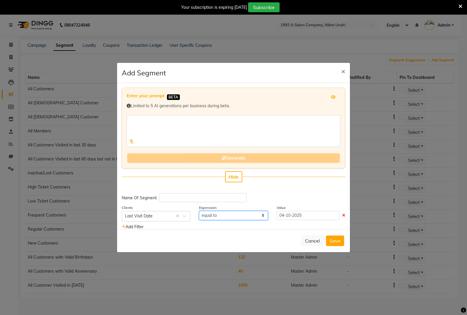
click at [244, 215] on select "equal to greater than greater than or equal to less than less than or equal to" at bounding box center [233, 215] width 69 height 9
select select ">="
click at [199, 211] on select "equal to greater than greater than or equal to less than less than or equal to" at bounding box center [233, 215] width 69 height 9
click at [306, 213] on input "04-10-2025" at bounding box center [308, 215] width 63 height 9
select select "10"
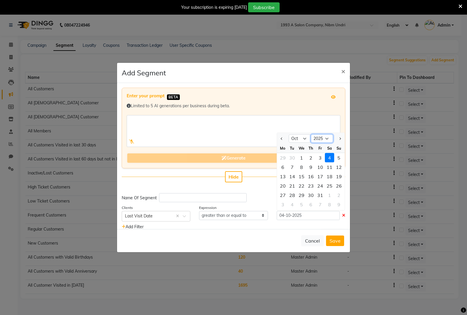
click at [324, 136] on select "2015 2016 2017 2018 2019 2020 2021 2022 2023 2024 2025 2026 2027 2028 2029 2030…" at bounding box center [322, 138] width 22 height 9
select select "2024"
click at [311, 134] on select "2015 2016 2017 2018 2019 2020 2021 2022 2023 2024 2025 2026 2027 2028 2029 2030…" at bounding box center [322, 138] width 22 height 9
click at [288, 156] on div "1" at bounding box center [292, 157] width 9 height 9
type input "01-10-2024"
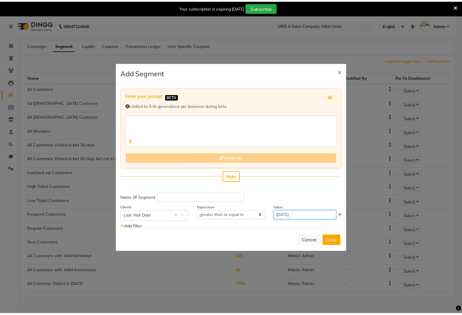
scroll to position [14, 0]
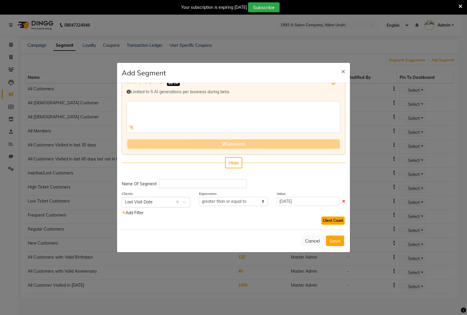
click at [332, 216] on button "Client Count" at bounding box center [332, 220] width 23 height 8
click at [348, 74] on button "×" at bounding box center [343, 71] width 13 height 16
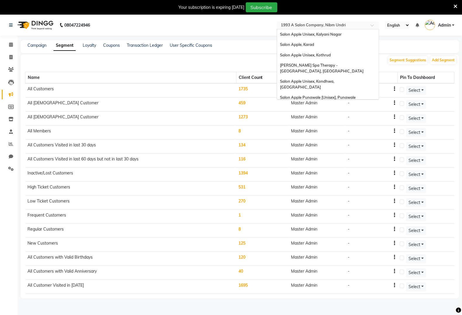
click at [328, 25] on input "text" at bounding box center [321, 26] width 85 height 6
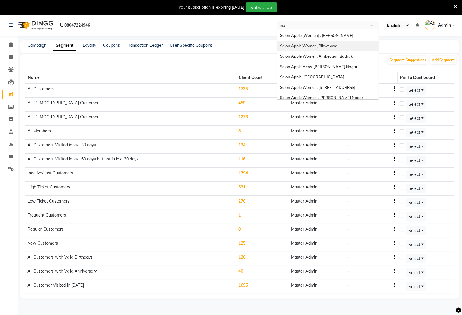
scroll to position [0, 0]
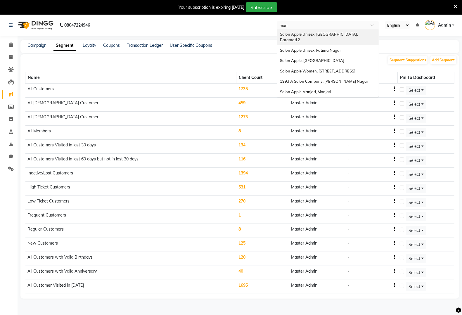
type input "manj"
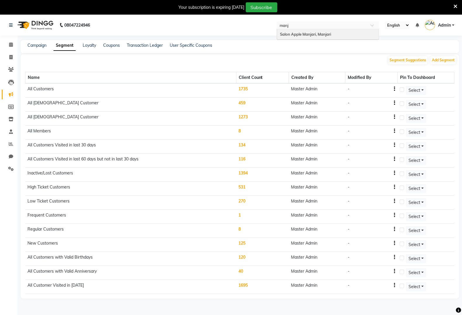
click at [302, 37] on div "Salon Apple Manjari, Manjari" at bounding box center [328, 34] width 102 height 11
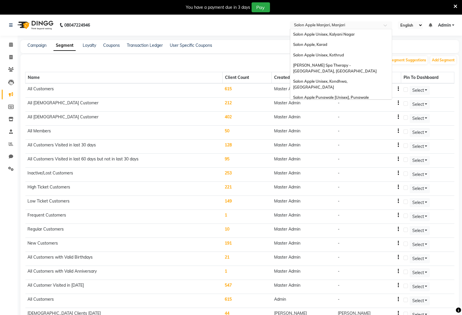
click at [324, 24] on input "text" at bounding box center [335, 26] width 85 height 6
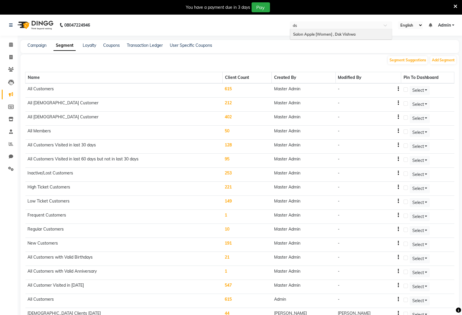
type input "dsk"
click at [324, 32] on span "Salon Apple [Women] , Dsk Vishwa" at bounding box center [324, 34] width 62 height 5
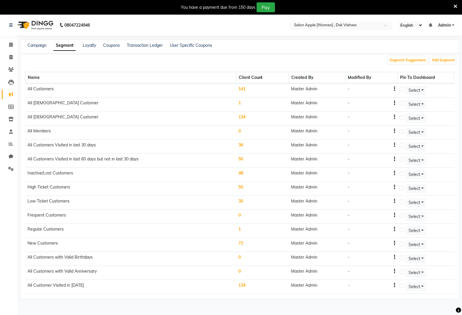
click at [311, 25] on input "text" at bounding box center [335, 26] width 85 height 6
type input "karve"
click at [332, 37] on div "Salon Apple Mens, [PERSON_NAME] Nagar" at bounding box center [341, 34] width 102 height 11
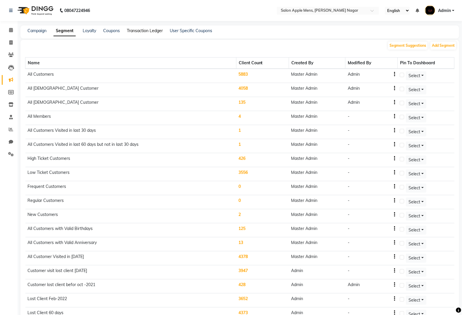
click at [145, 30] on link "Transaction Ledger" at bounding box center [145, 30] width 36 height 5
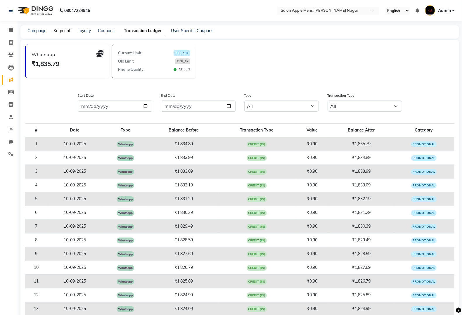
click at [61, 28] on link "Segment" at bounding box center [61, 30] width 17 height 5
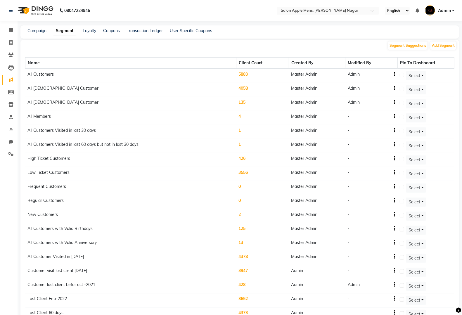
click at [154, 28] on div "Transaction Ledger" at bounding box center [145, 31] width 36 height 6
click at [154, 28] on link "Transaction Ledger" at bounding box center [145, 30] width 36 height 5
